Goal: Task Accomplishment & Management: Manage account settings

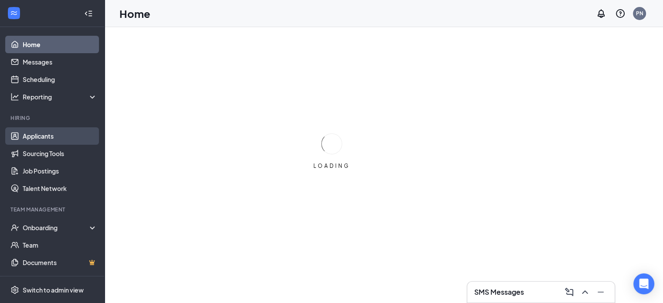
click at [44, 135] on link "Applicants" at bounding box center [60, 135] width 75 height 17
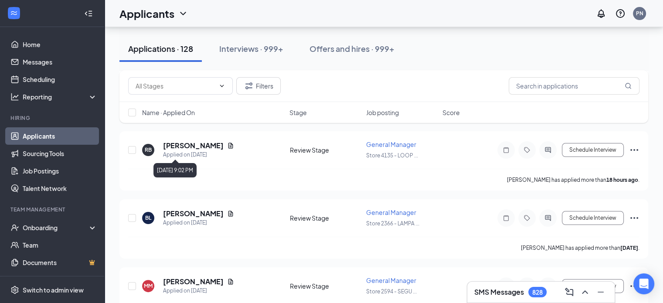
scroll to position [174, 0]
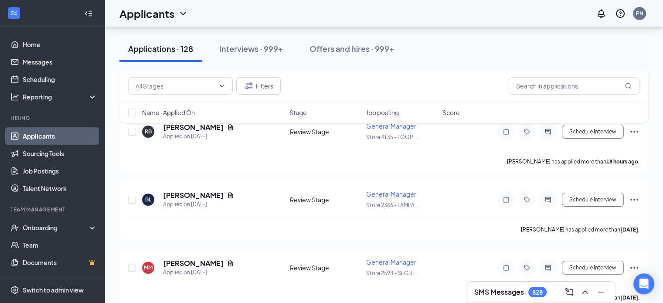
click at [194, 126] on div "Filters Name · Applied On Stage Job posting Score" at bounding box center [383, 100] width 529 height 61
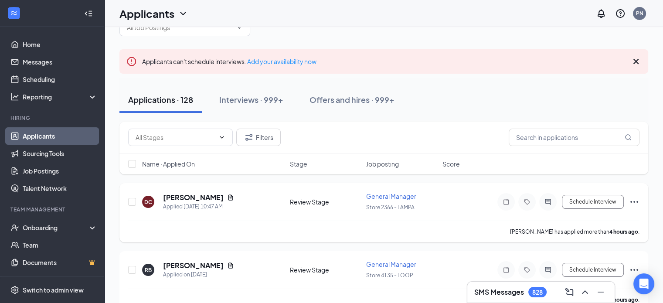
scroll to position [0, 0]
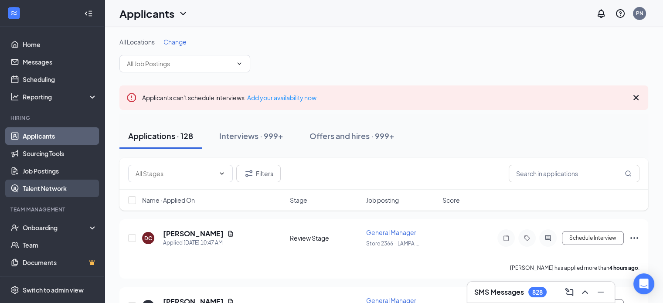
click at [46, 190] on link "Talent Network" at bounding box center [60, 188] width 75 height 17
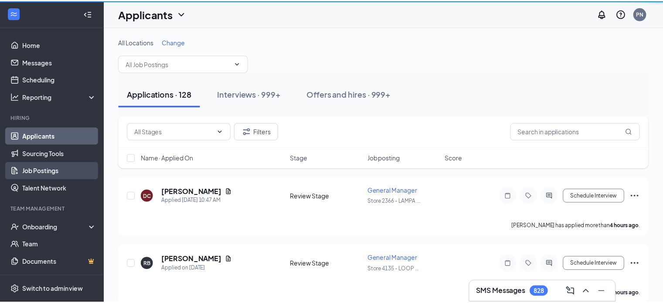
scroll to position [16, 0]
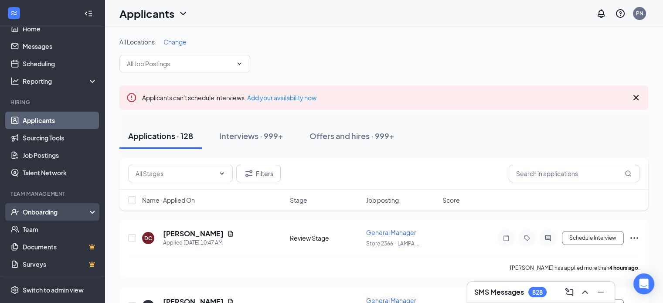
click at [42, 208] on div "Onboarding" at bounding box center [56, 211] width 67 height 9
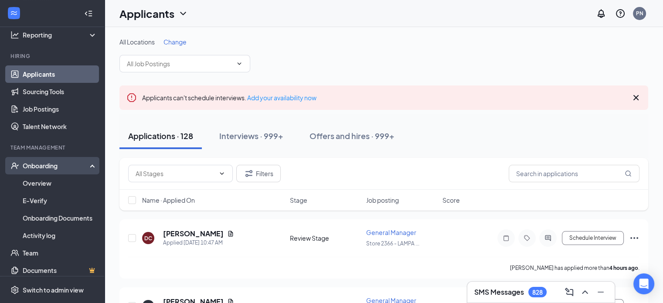
scroll to position [125, 0]
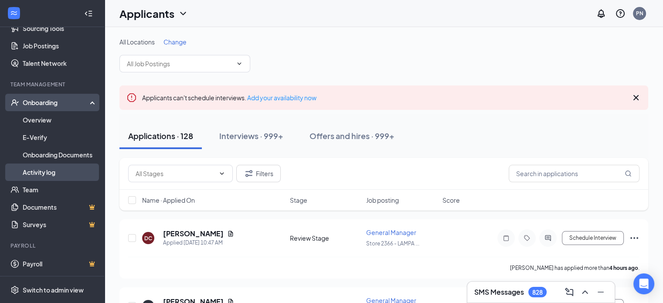
click at [42, 172] on link "Activity log" at bounding box center [60, 171] width 75 height 17
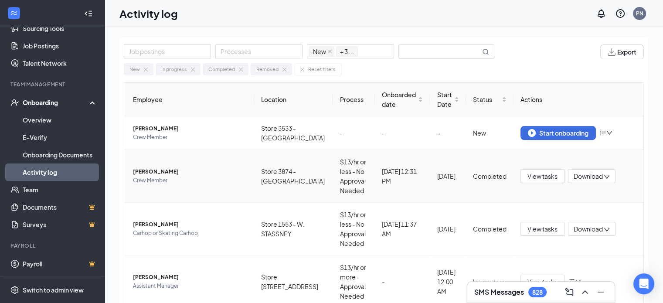
click at [150, 176] on span "Maria De Martinez" at bounding box center [190, 171] width 114 height 9
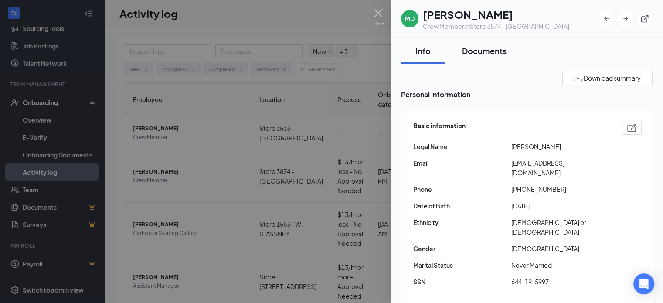
click at [479, 50] on div "Documents" at bounding box center [484, 50] width 44 height 11
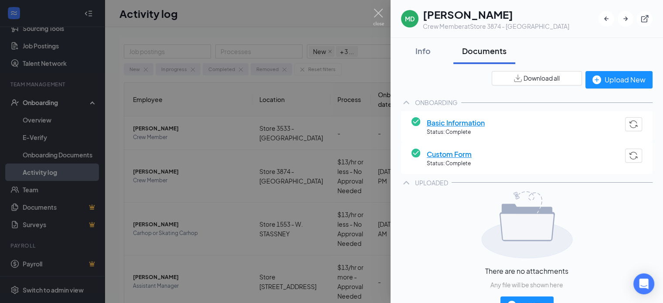
click at [433, 153] on span "Custom Form" at bounding box center [449, 154] width 45 height 11
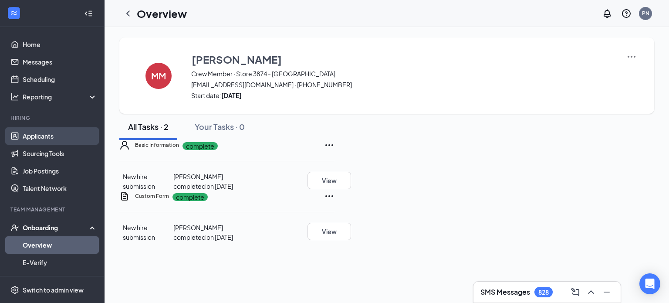
click at [35, 134] on link "Applicants" at bounding box center [60, 135] width 75 height 17
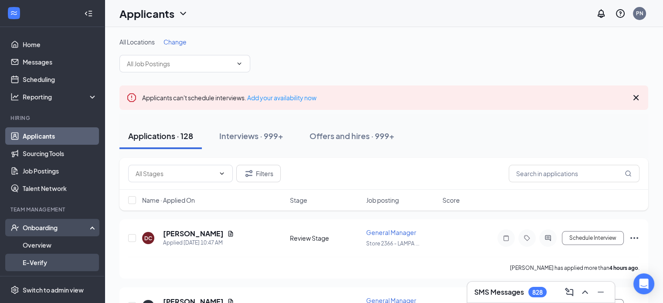
scroll to position [125, 0]
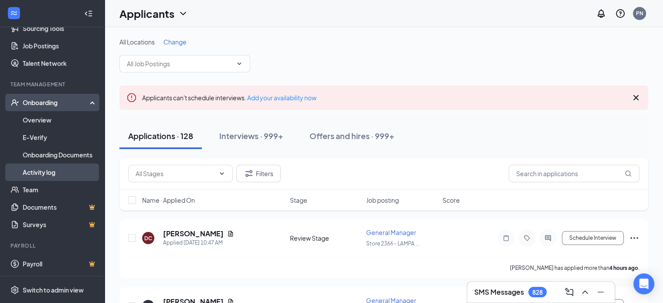
click at [36, 171] on link "Activity log" at bounding box center [60, 171] width 75 height 17
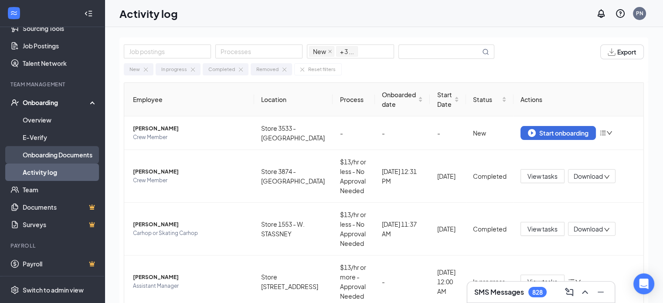
click at [36, 155] on link "Onboarding Documents" at bounding box center [60, 154] width 75 height 17
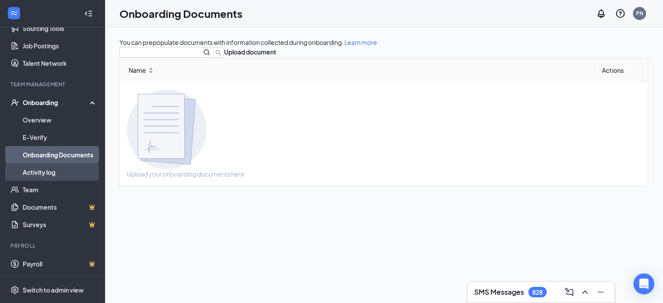
click at [44, 169] on link "Activity log" at bounding box center [60, 171] width 75 height 17
